Goal: Communication & Community: Share content

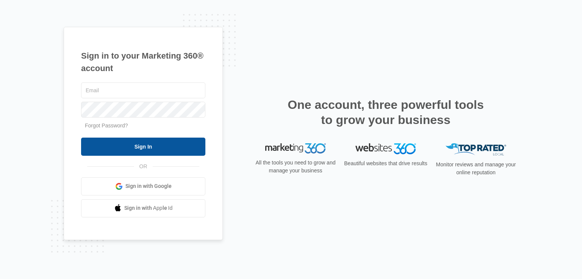
type input "[EMAIL_ADDRESS][DOMAIN_NAME]"
click at [184, 149] on input "Sign In" at bounding box center [143, 147] width 124 height 18
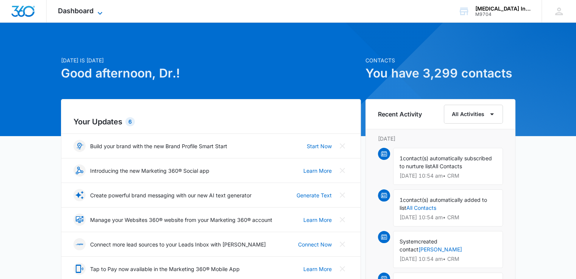
click at [100, 12] on icon at bounding box center [99, 13] width 9 height 9
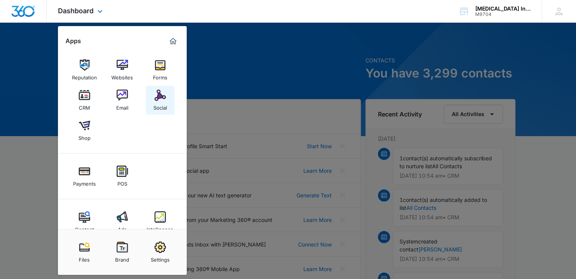
click at [157, 98] on img at bounding box center [160, 95] width 11 height 11
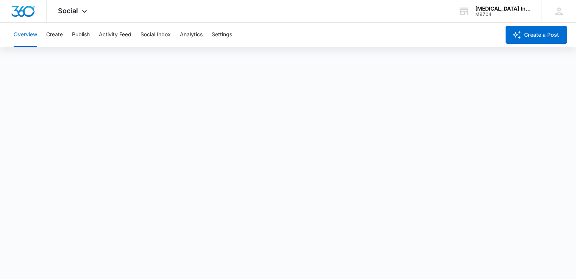
click at [30, 36] on button "Overview" at bounding box center [25, 35] width 23 height 24
click at [76, 37] on button "Publish" at bounding box center [81, 35] width 18 height 24
click at [116, 34] on button "Activity Feed" at bounding box center [115, 35] width 33 height 24
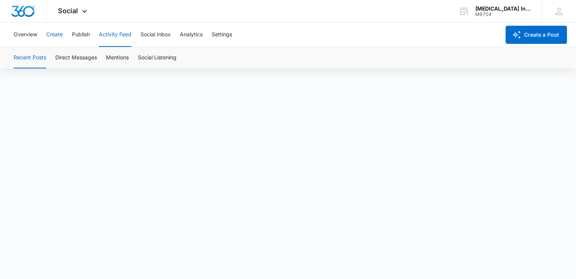
click at [53, 35] on button "Create" at bounding box center [54, 35] width 17 height 24
click at [60, 36] on button "Create" at bounding box center [54, 35] width 17 height 24
click at [56, 34] on button "Create" at bounding box center [54, 35] width 17 height 24
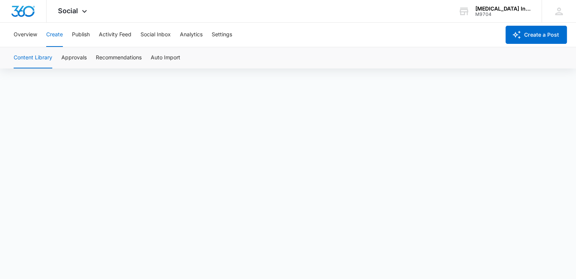
click at [56, 34] on button "Create" at bounding box center [54, 35] width 17 height 24
click at [85, 34] on button "Publish" at bounding box center [81, 35] width 18 height 24
click at [58, 35] on button "Create" at bounding box center [54, 35] width 17 height 24
click at [81, 33] on button "Publish" at bounding box center [81, 35] width 18 height 24
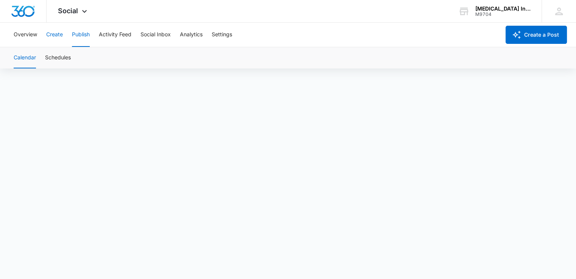
click at [59, 34] on button "Create" at bounding box center [54, 35] width 17 height 24
click at [56, 36] on button "Create" at bounding box center [54, 35] width 17 height 24
click at [59, 34] on button "Create" at bounding box center [54, 35] width 17 height 24
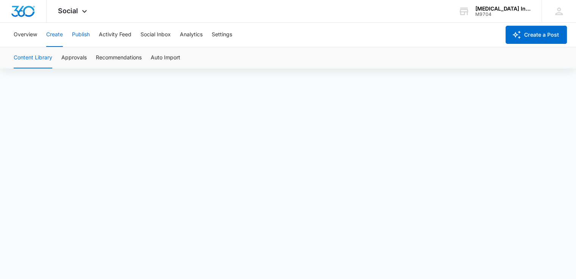
click at [82, 36] on button "Publish" at bounding box center [81, 35] width 18 height 24
